Goal: Navigation & Orientation: Find specific page/section

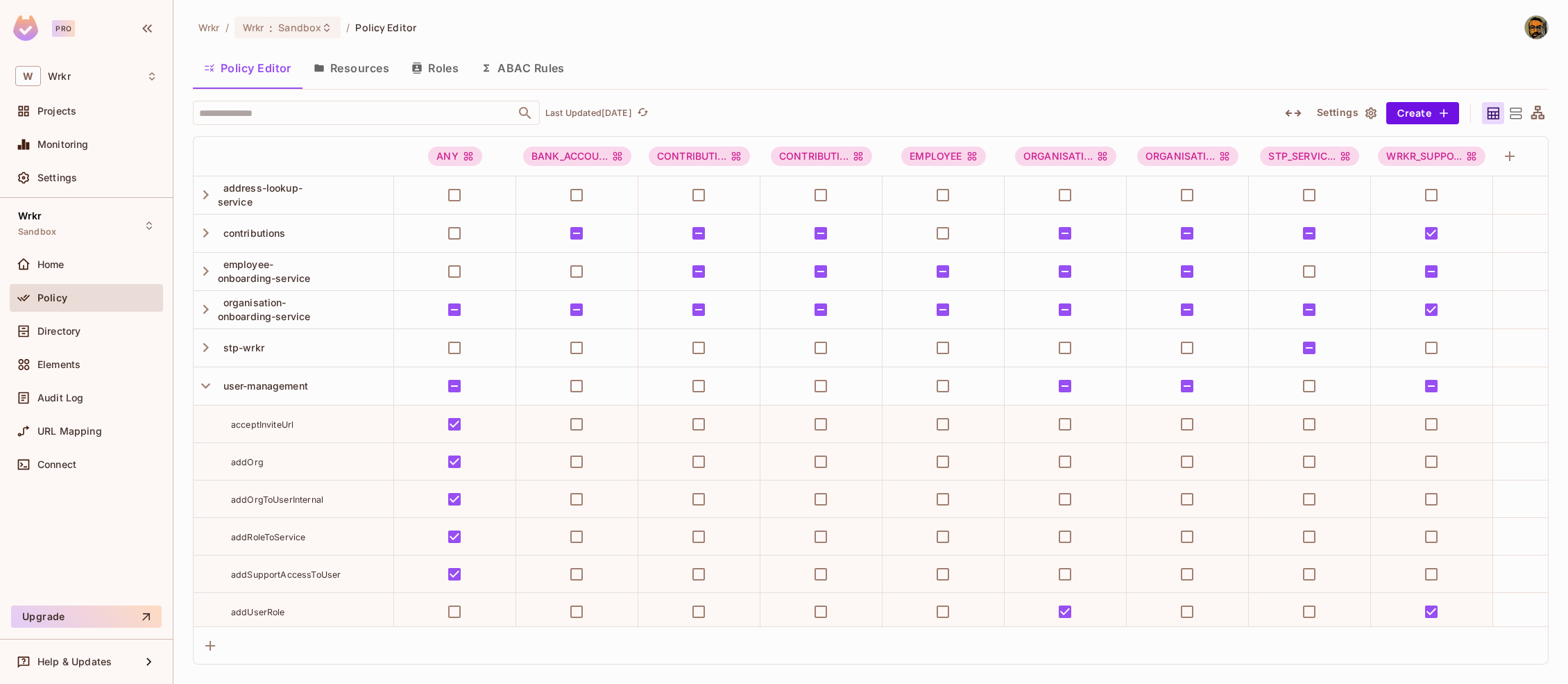
scroll to position [2263, 0]
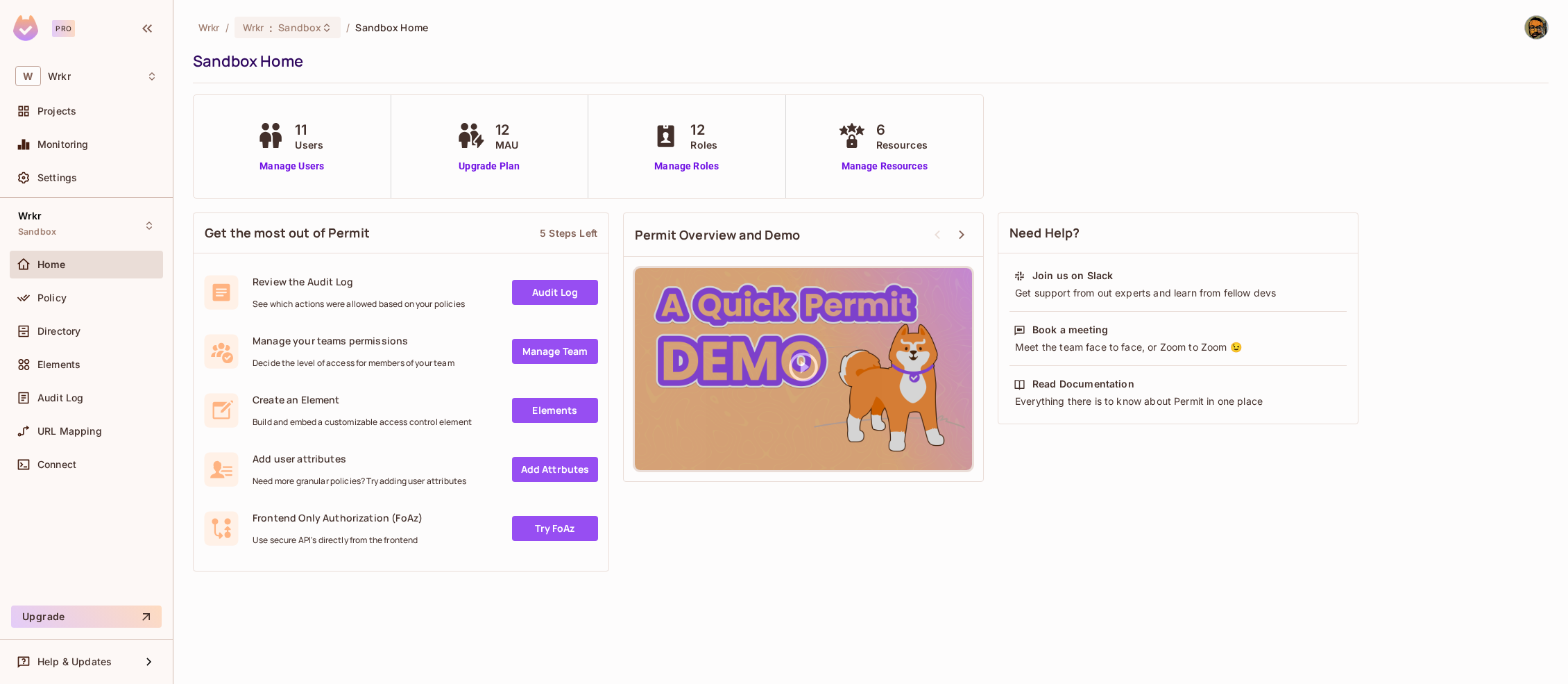
click at [52, 298] on span "Policy" at bounding box center [52, 298] width 29 height 11
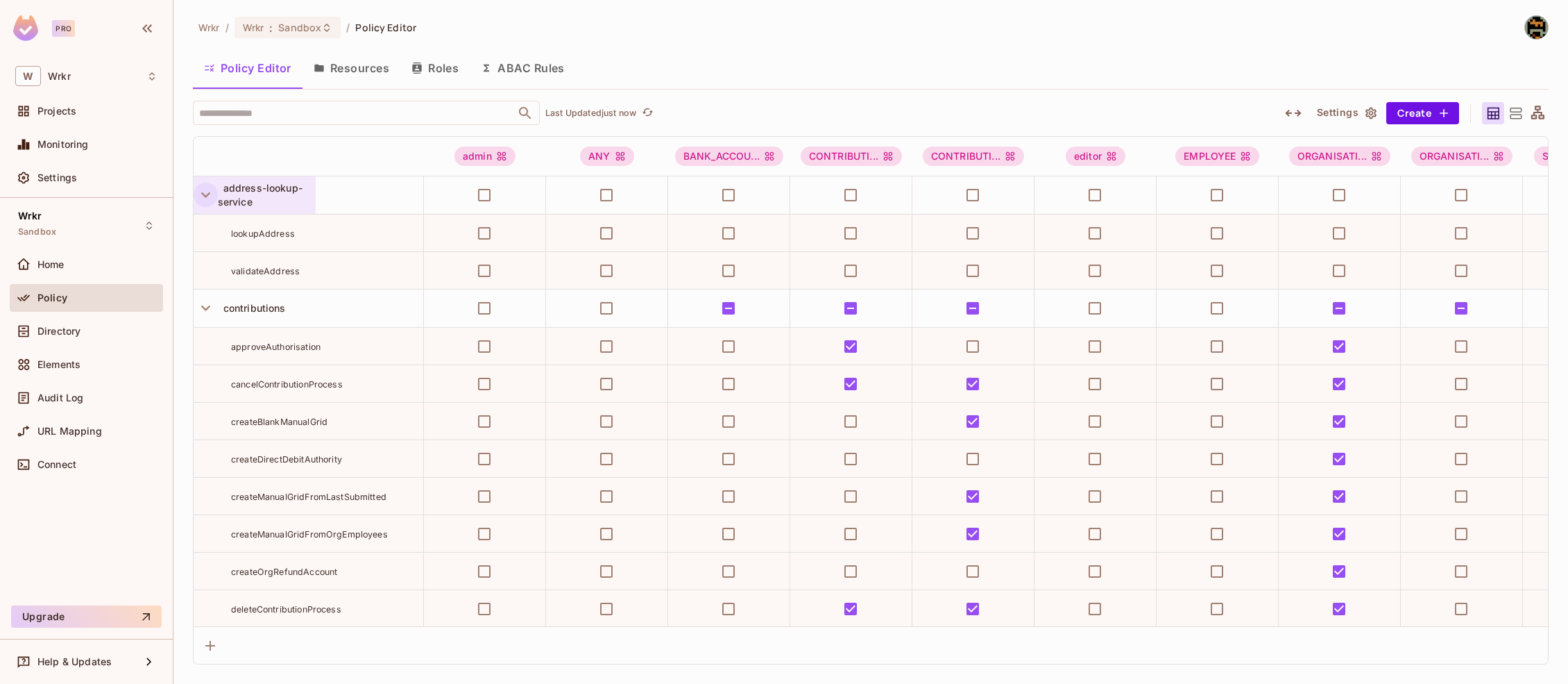
click at [209, 198] on icon "button" at bounding box center [205, 194] width 19 height 19
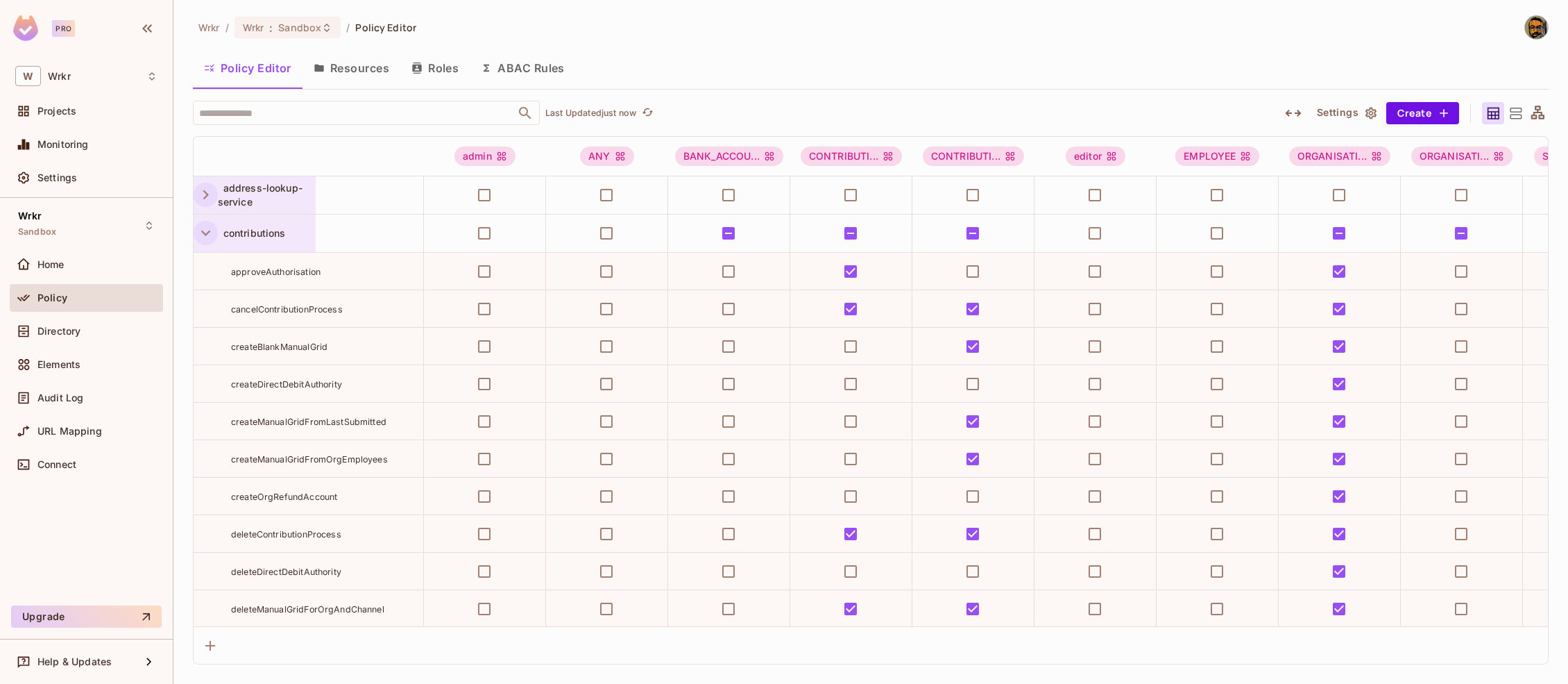
click at [201, 235] on icon "button" at bounding box center [205, 232] width 19 height 19
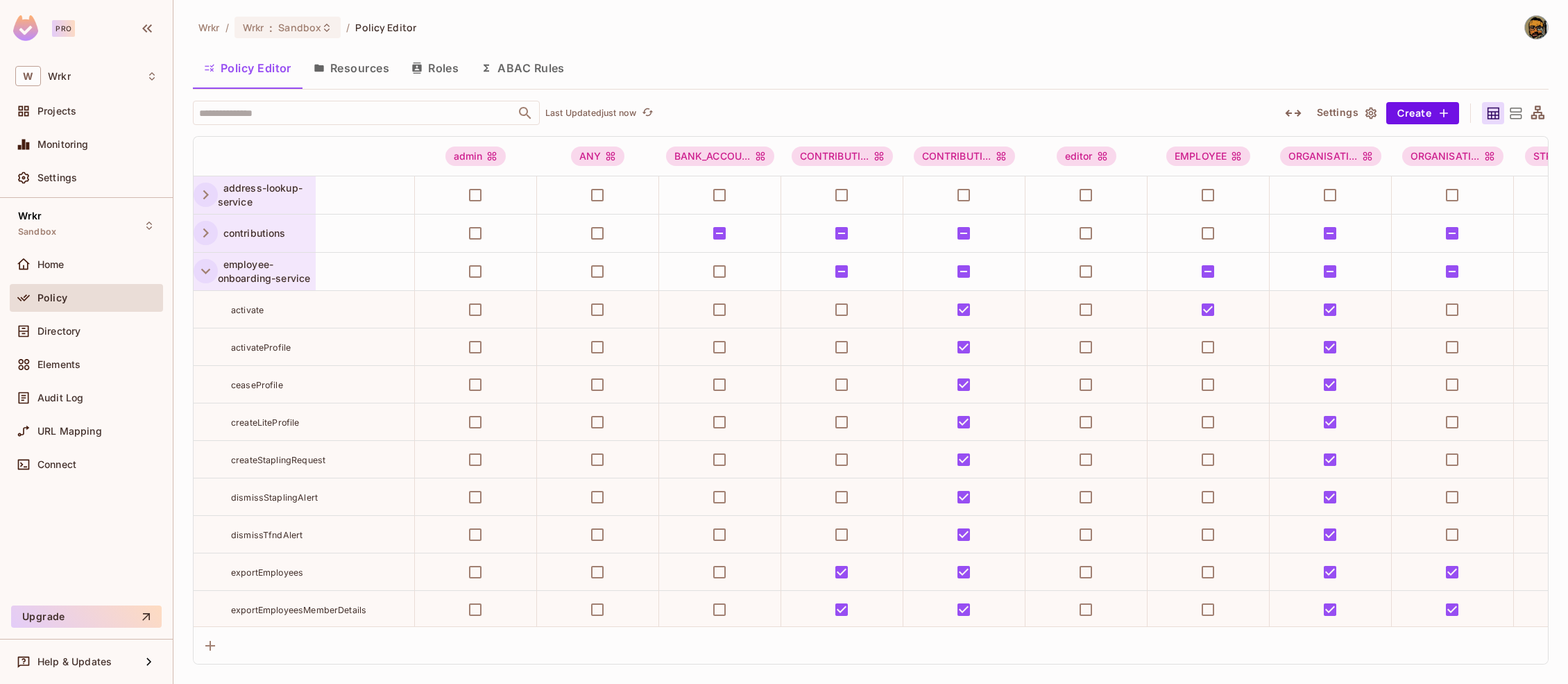
click at [200, 269] on icon "button" at bounding box center [205, 271] width 19 height 19
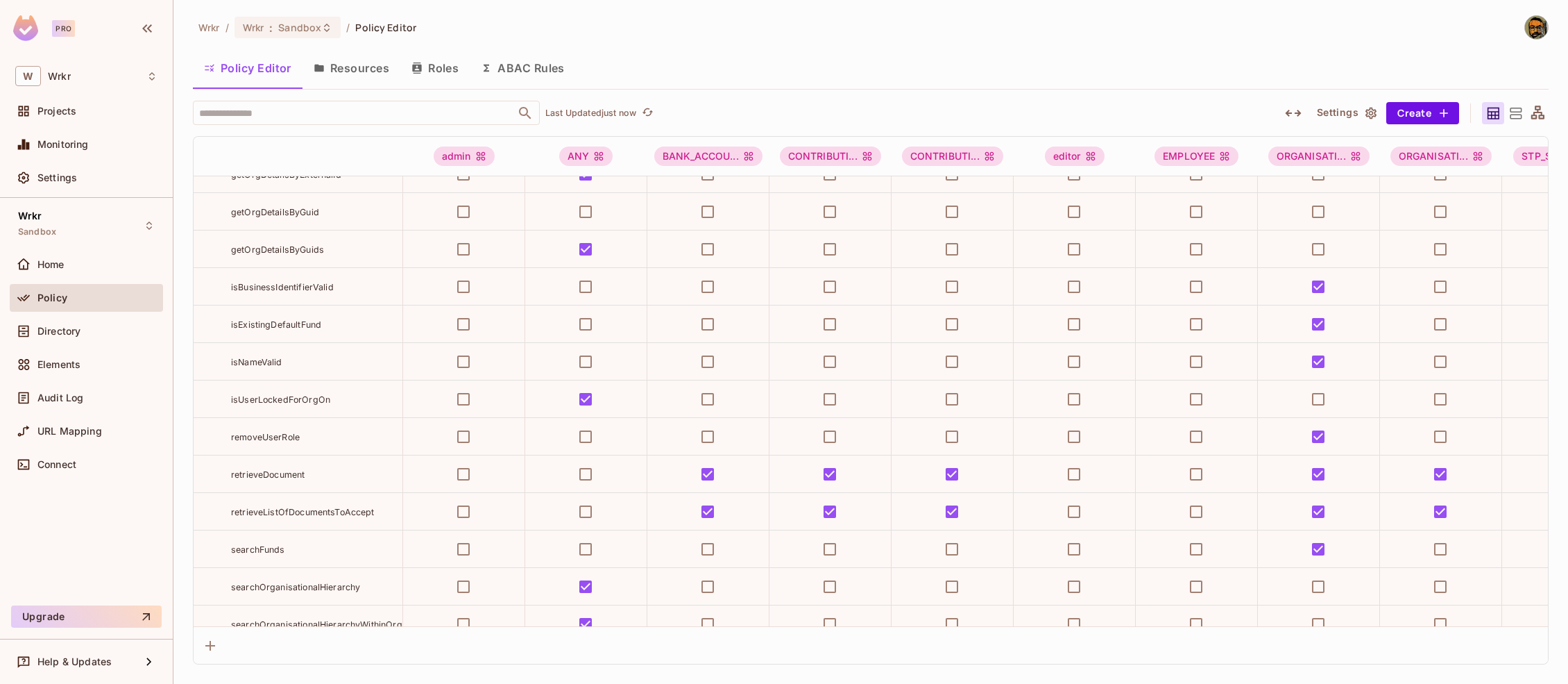
scroll to position [1018, 0]
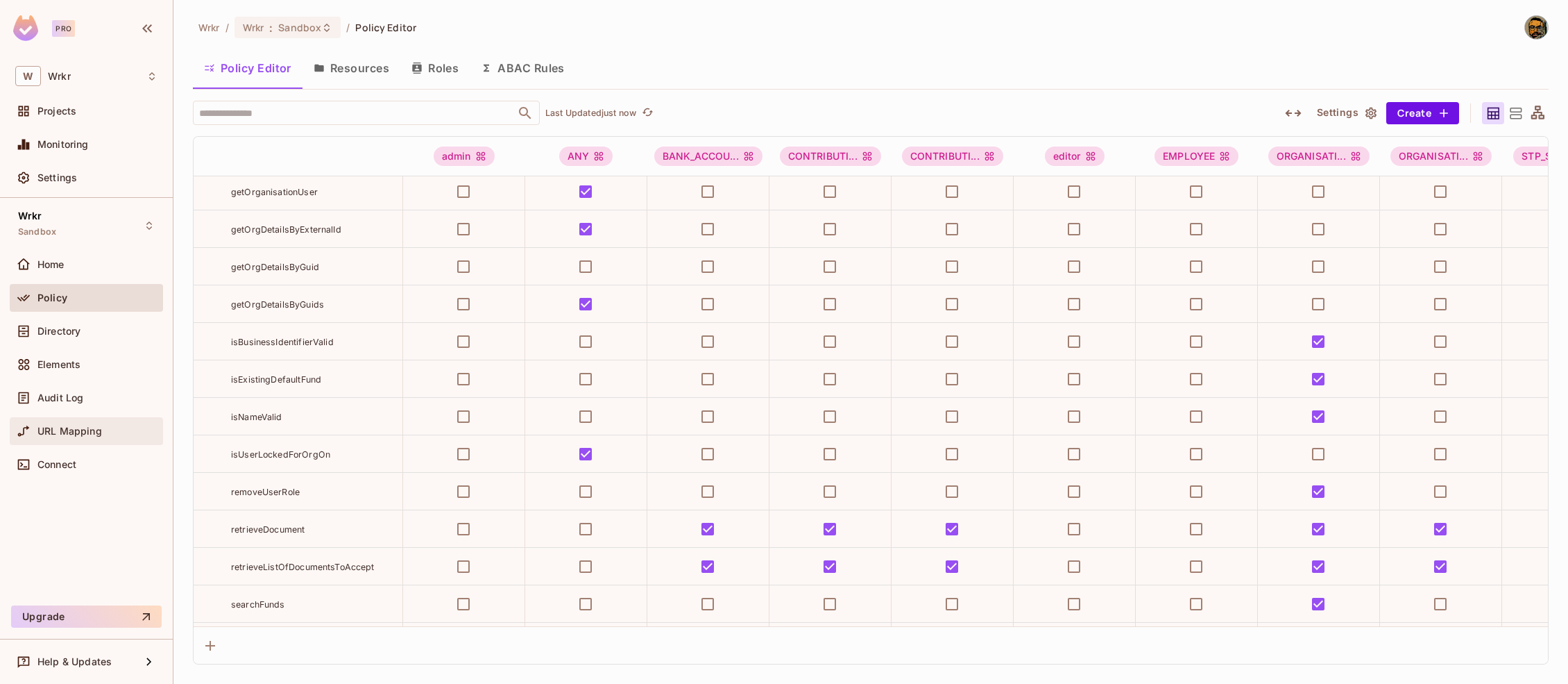
click at [88, 423] on div "URL Mapping" at bounding box center [86, 431] width 142 height 17
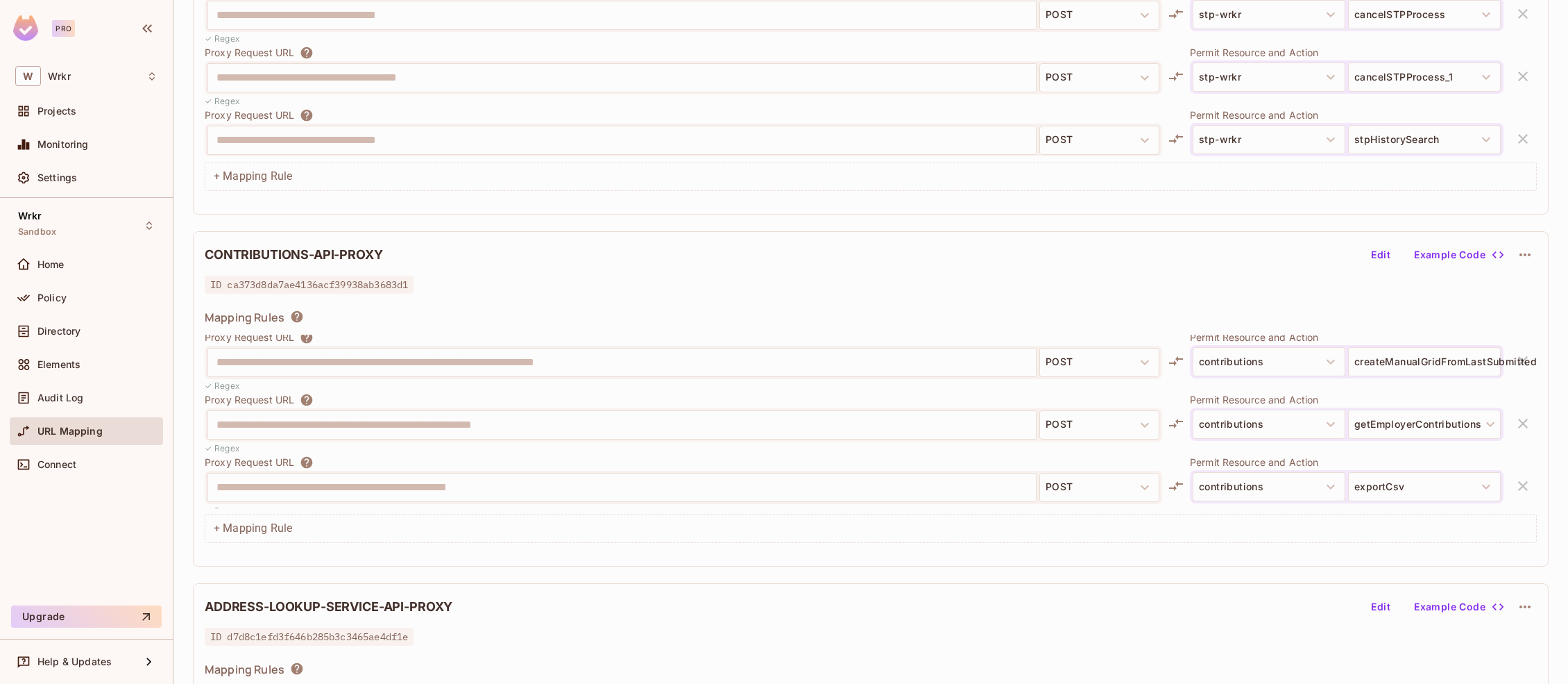
scroll to position [1784, 0]
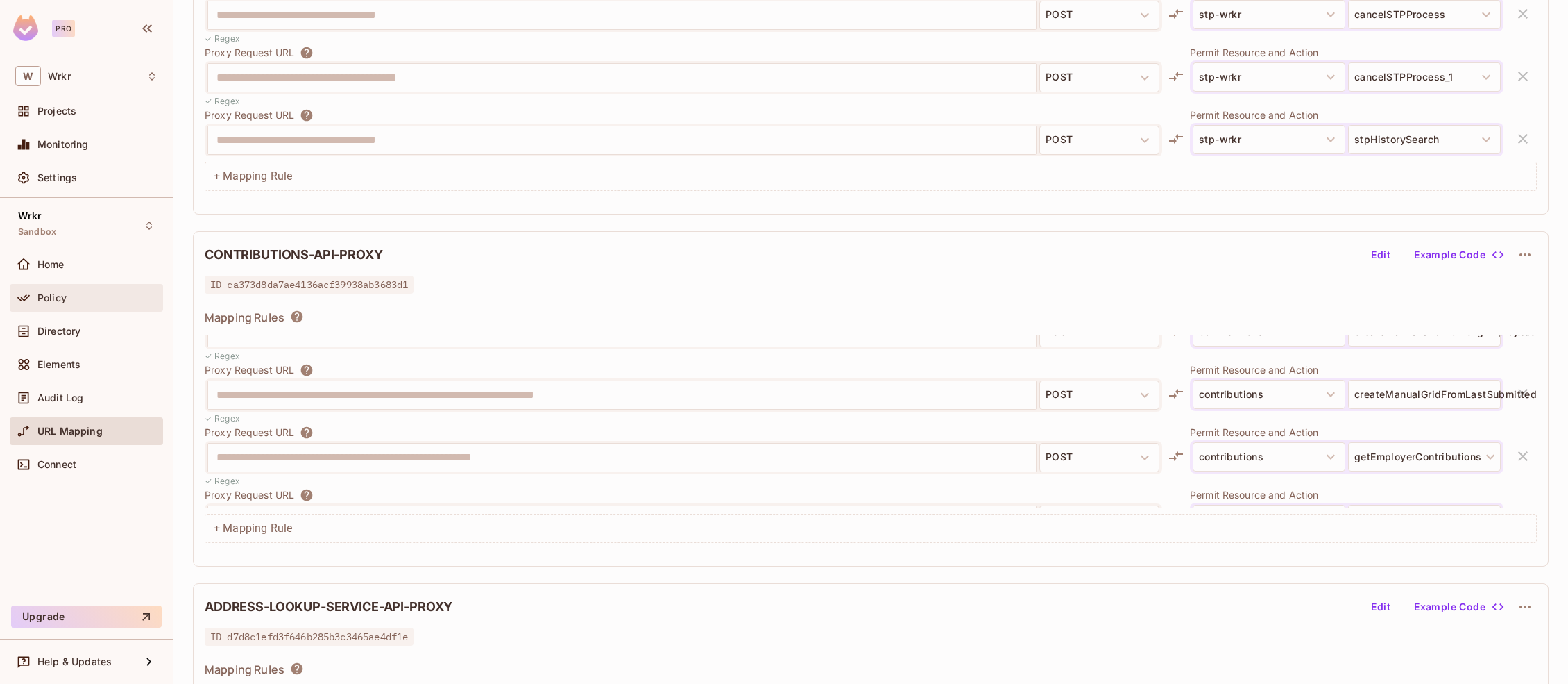
click at [106, 297] on div "Policy" at bounding box center [97, 298] width 120 height 11
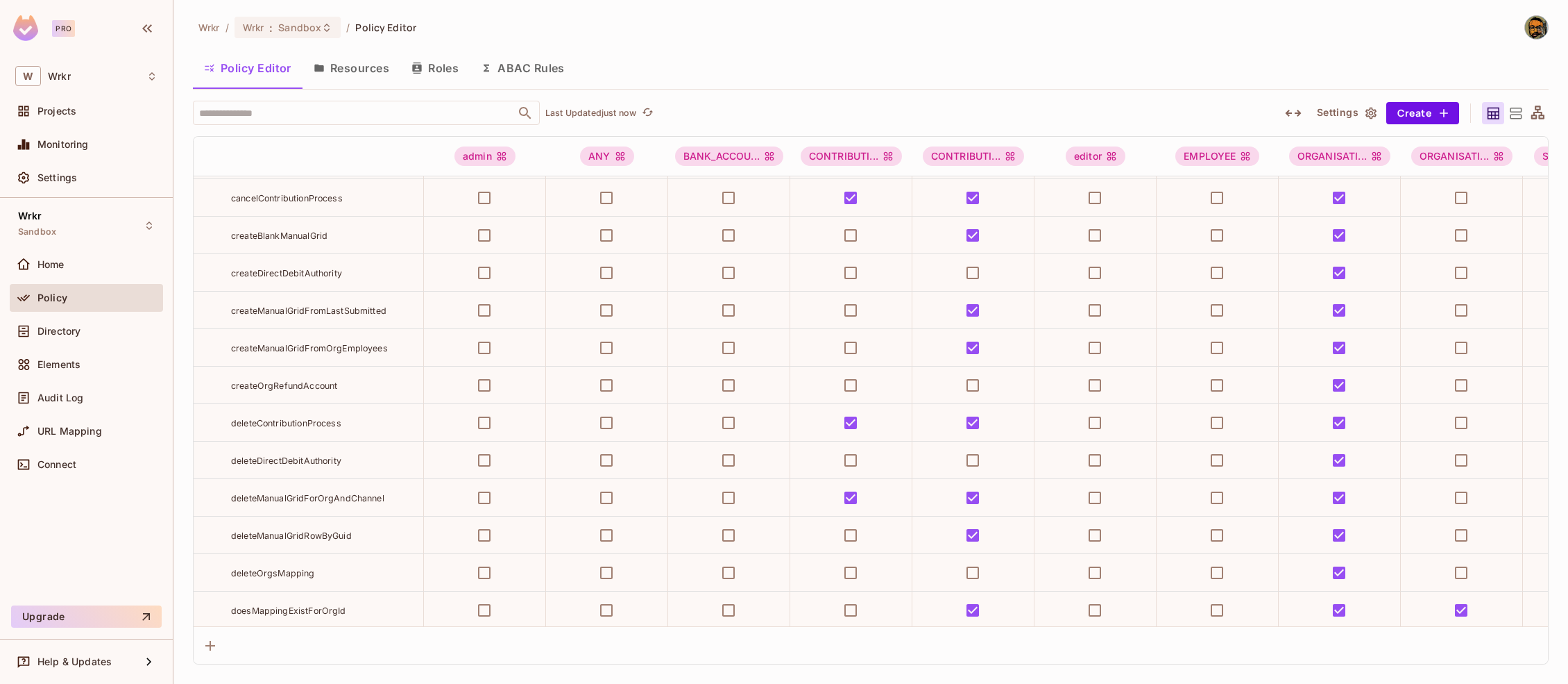
scroll to position [789, 0]
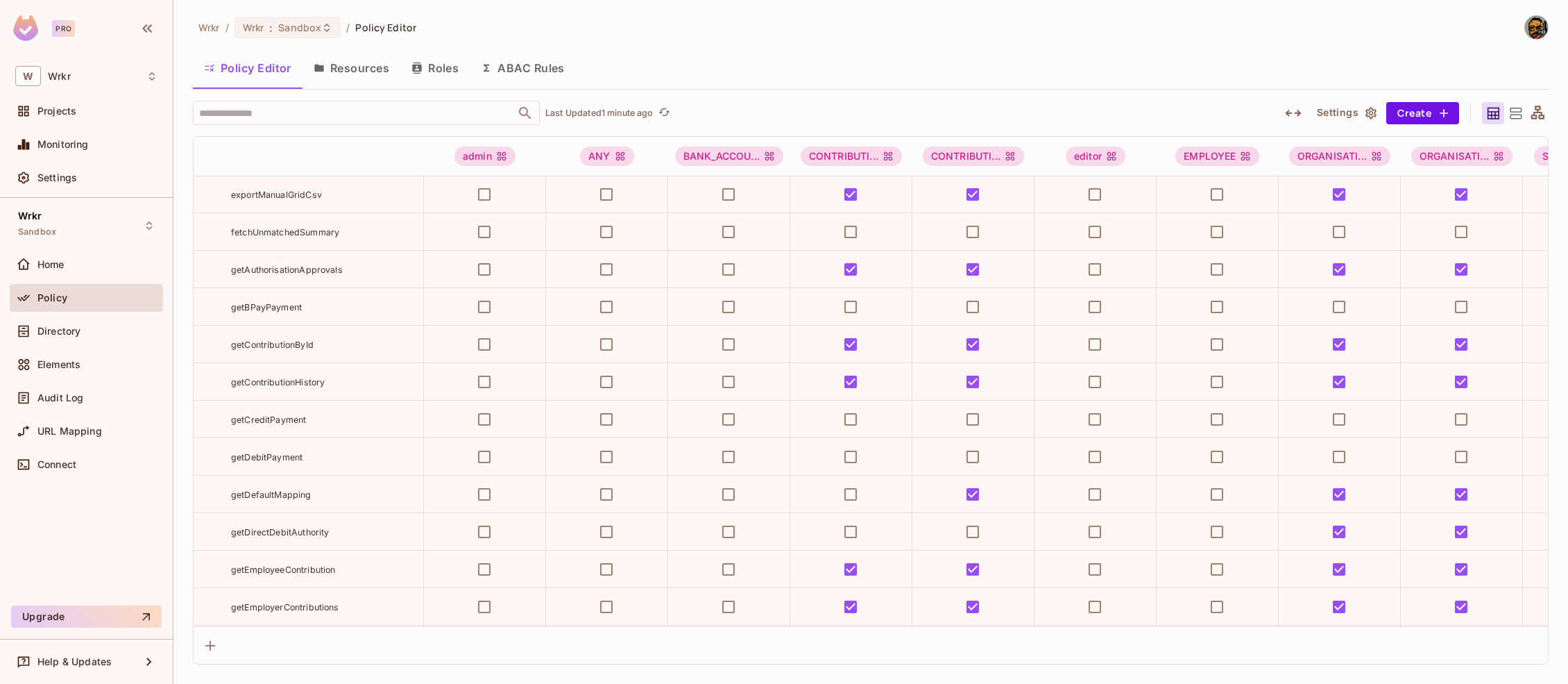
click at [283, 381] on span "getContributionHistory" at bounding box center [277, 382] width 93 height 11
